Goal: Obtain resource: Download file/media

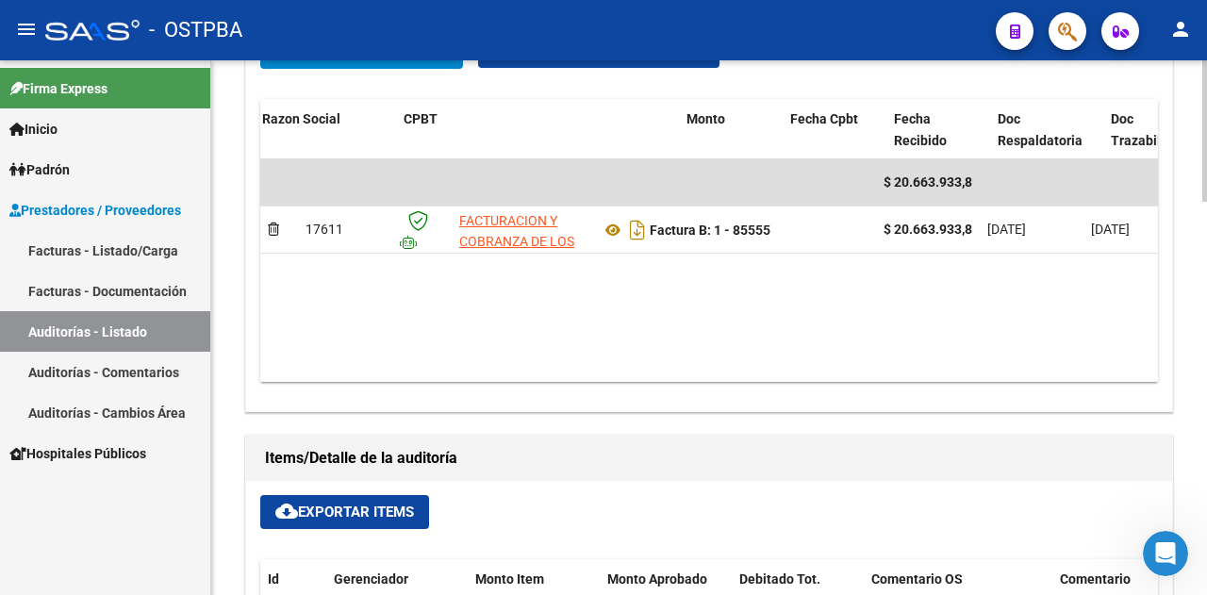
scroll to position [0, 407]
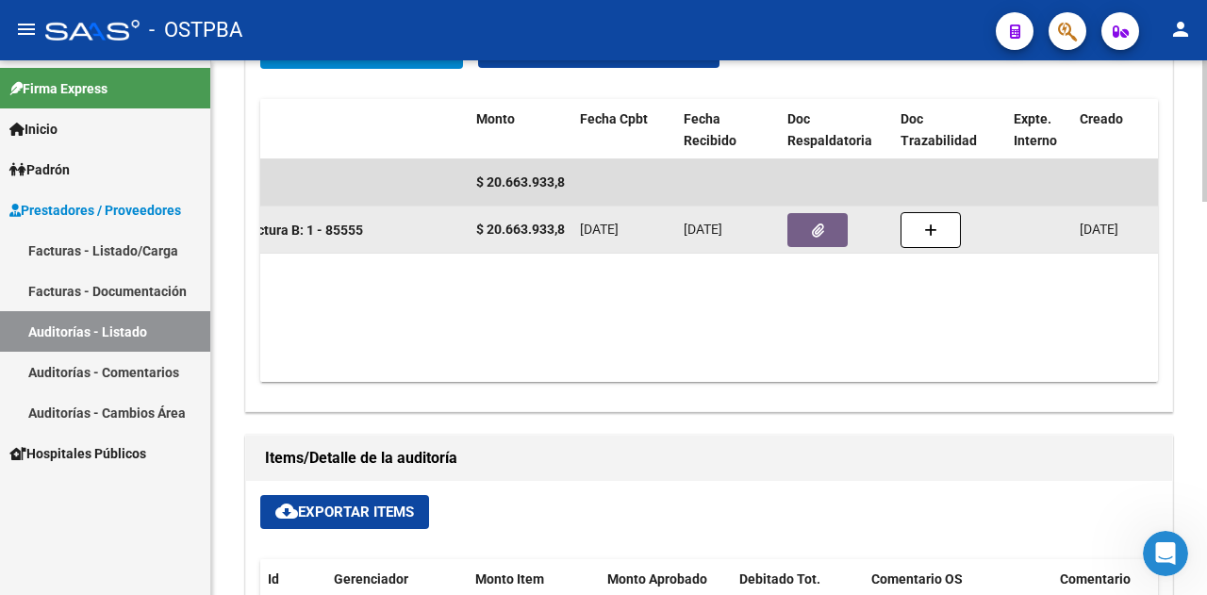
click at [835, 224] on button "button" at bounding box center [817, 230] width 60 height 34
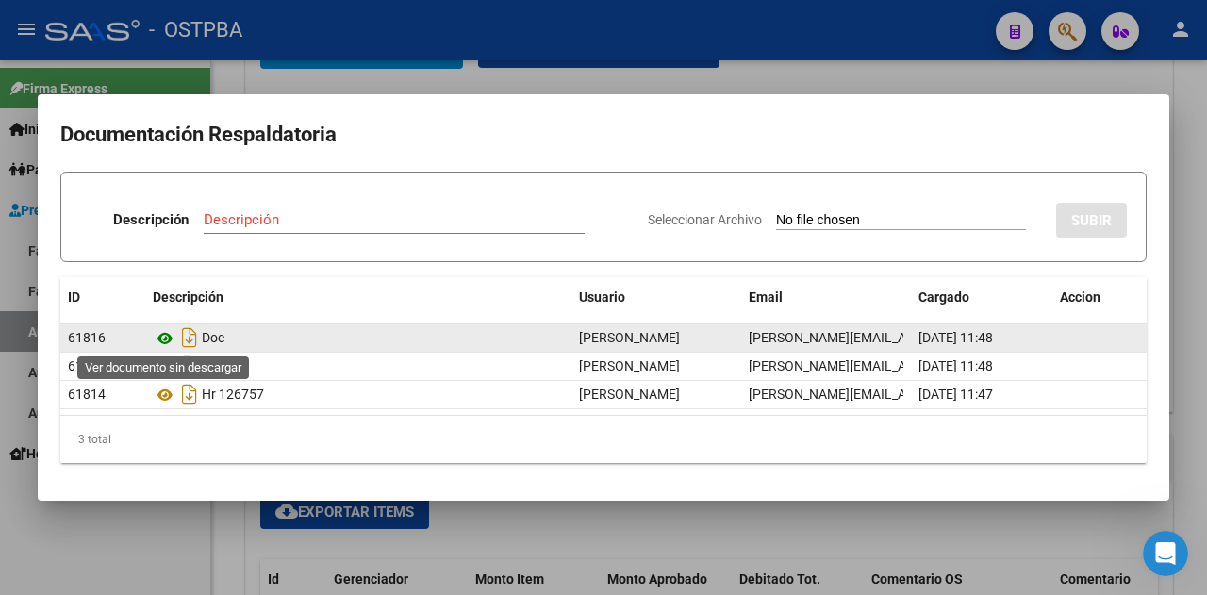
click at [164, 337] on icon at bounding box center [165, 338] width 25 height 23
click at [166, 333] on icon at bounding box center [165, 338] width 25 height 23
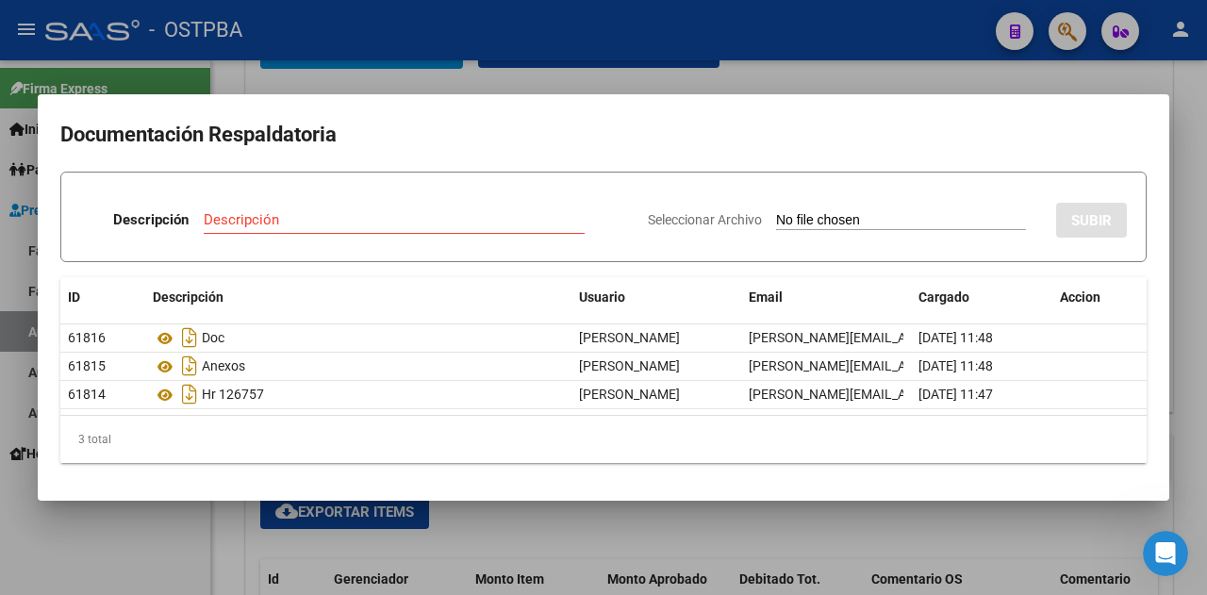
click at [840, 84] on div at bounding box center [603, 297] width 1207 height 595
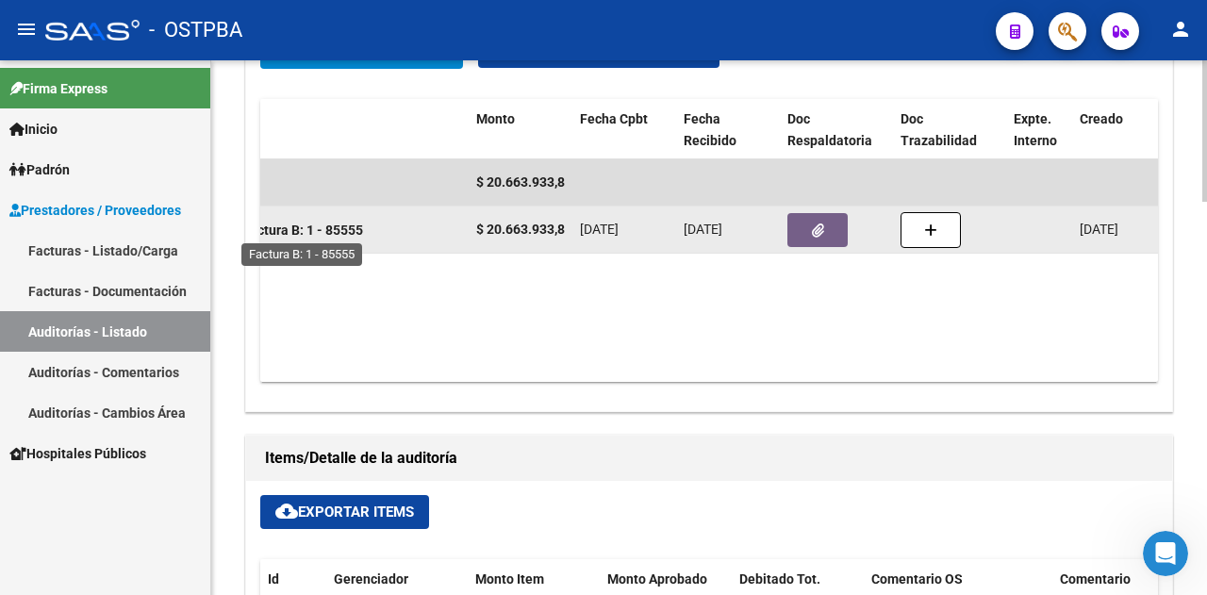
drag, startPoint x: 328, startPoint y: 224, endPoint x: 362, endPoint y: 230, distance: 34.6
click at [362, 230] on strong "Factura B: 1 - 85555" at bounding box center [302, 230] width 121 height 15
copy strong "85555"
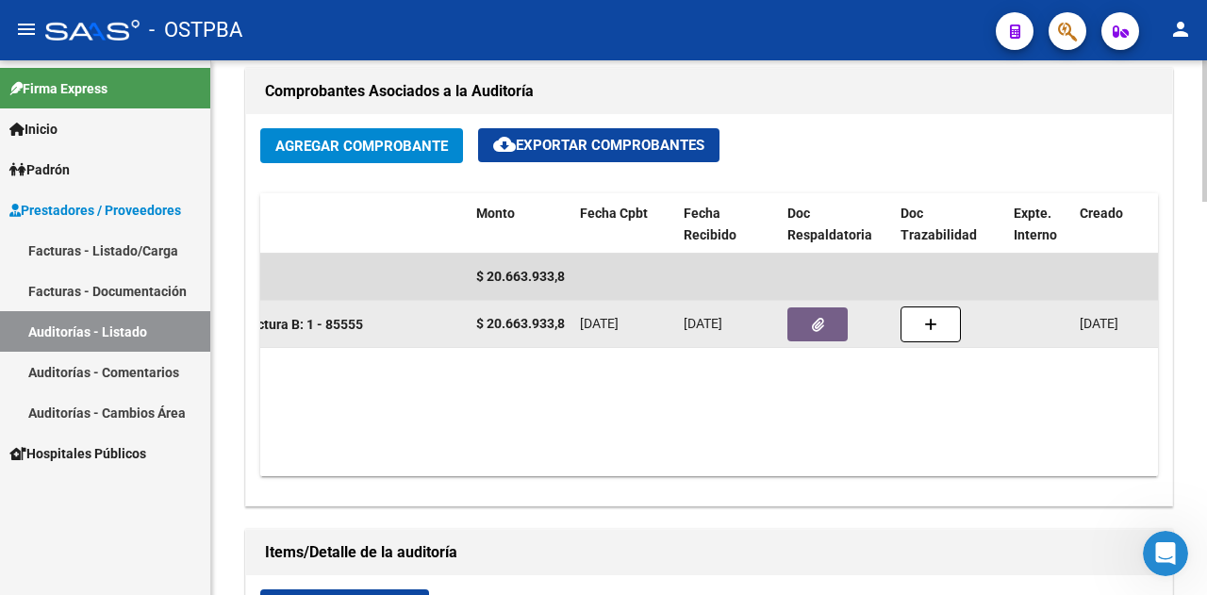
scroll to position [566, 0]
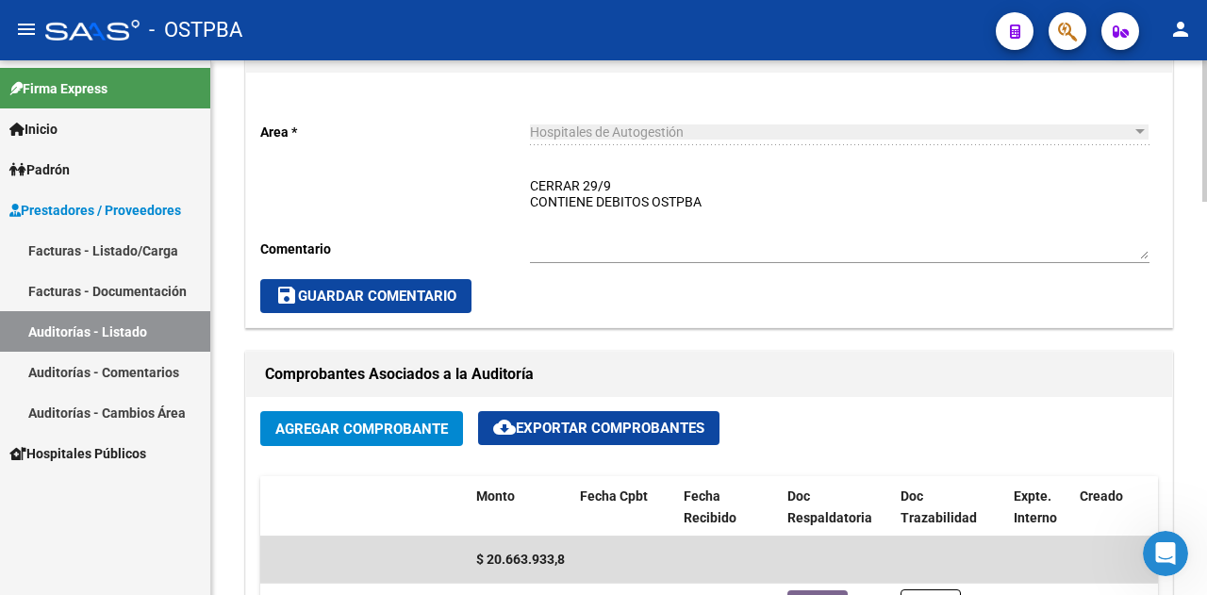
click at [722, 202] on textarea "CERRAR 29/9 CONTIENE DEBITOS OSTPBA" at bounding box center [840, 217] width 620 height 83
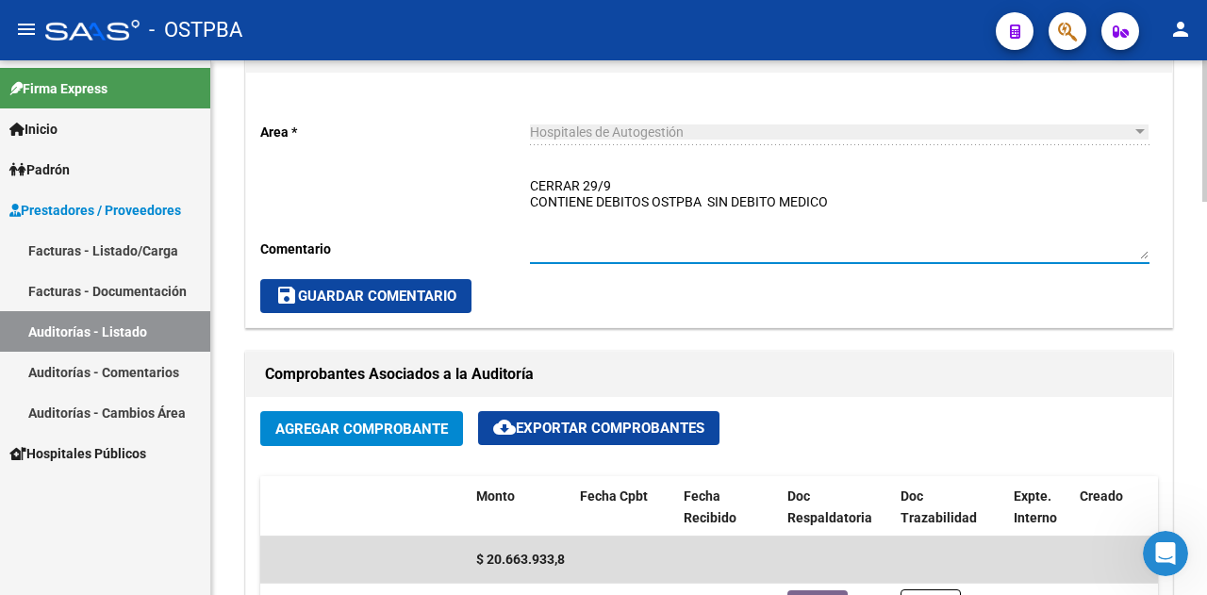
type textarea "CERRAR 29/9 CONTIENE DEBITOS OSTPBA SIN DEBITO MEDICO"
click at [358, 301] on span "save Guardar Comentario" at bounding box center [365, 296] width 181 height 17
